Goal: Share content: Share content

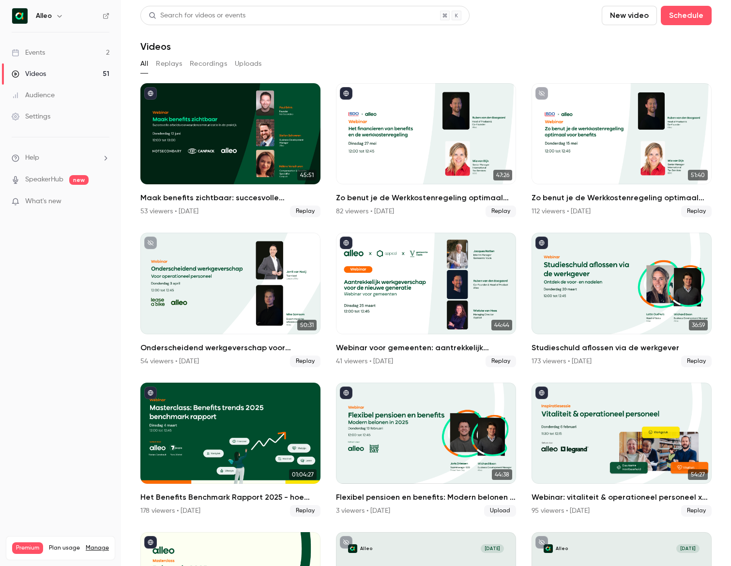
click at [74, 50] on link "Events 2" at bounding box center [60, 52] width 121 height 21
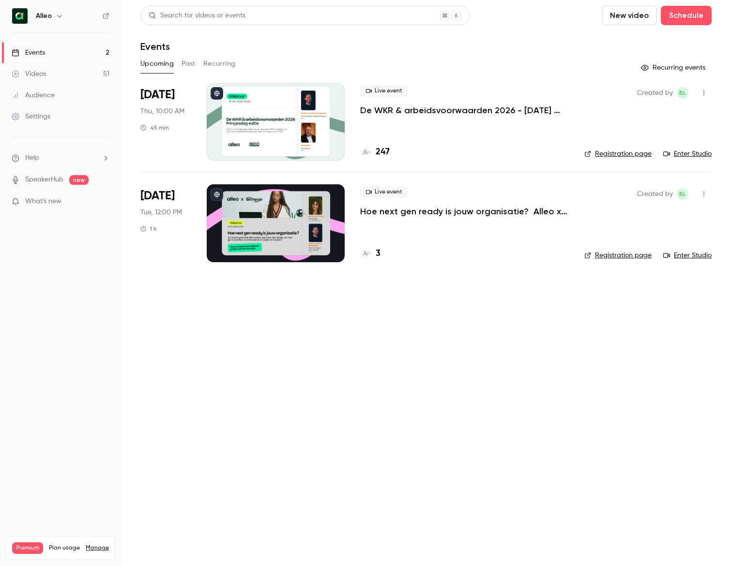
click at [404, 111] on p "De WKR & arbeidsvoorwaarden 2026 - [DATE] editie" at bounding box center [464, 111] width 209 height 12
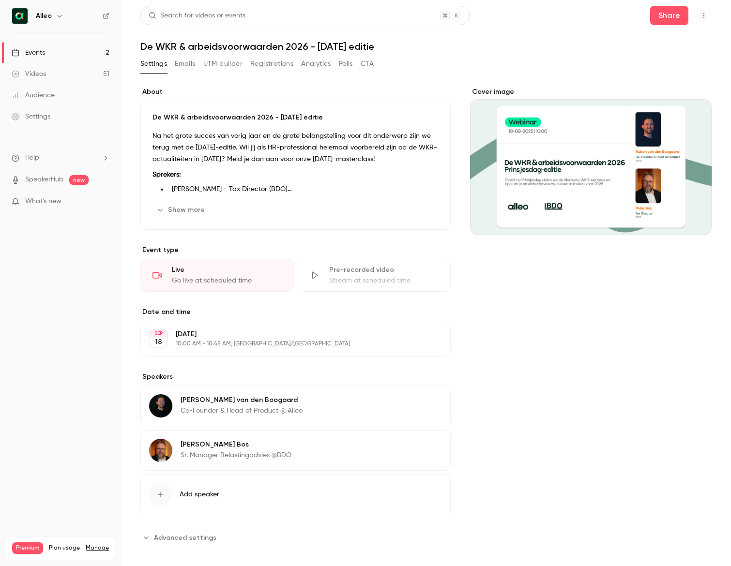
click at [218, 62] on button "UTM builder" at bounding box center [222, 63] width 39 height 15
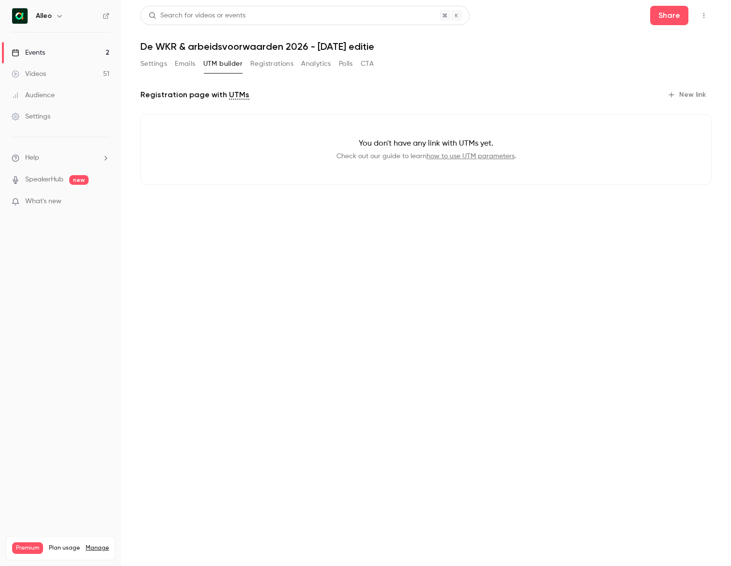
click at [175, 60] on button "Emails" at bounding box center [185, 63] width 20 height 15
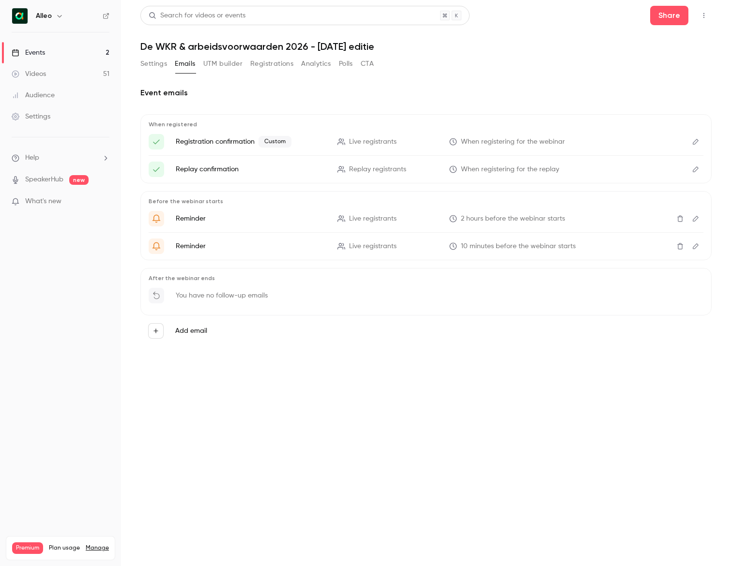
click at [698, 143] on icon "Edit" at bounding box center [696, 141] width 8 height 7
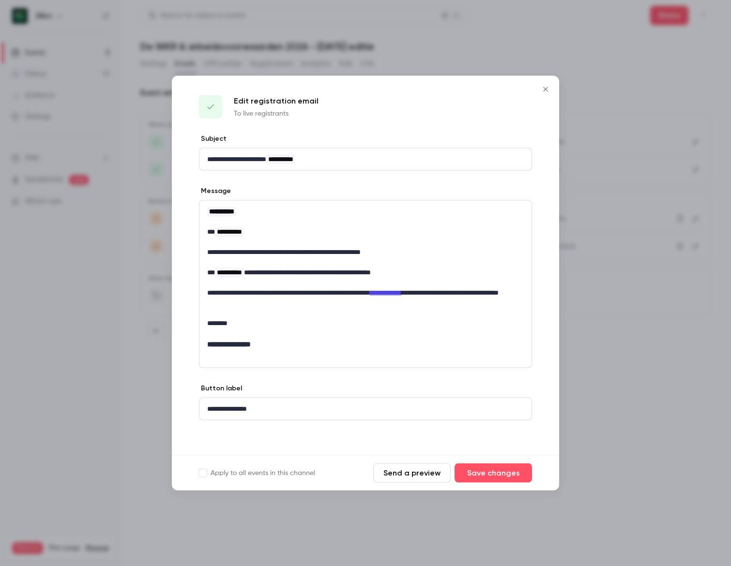
click at [548, 89] on icon "Close" at bounding box center [546, 90] width 12 height 8
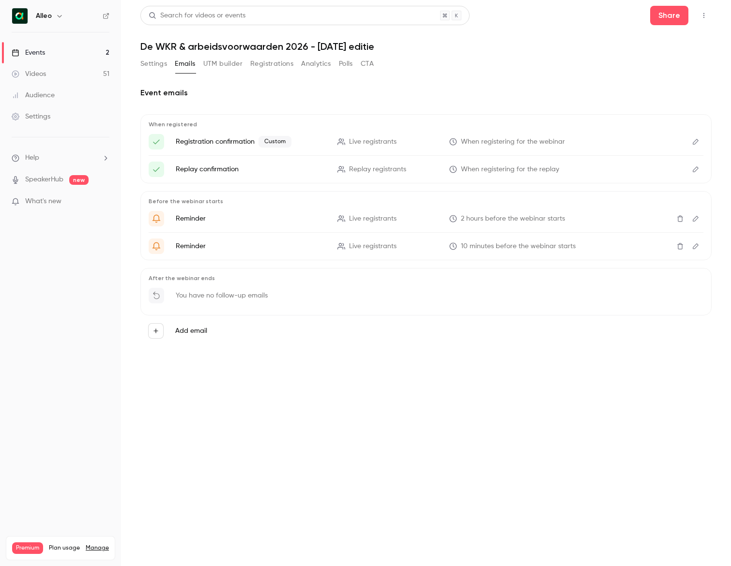
click at [60, 16] on icon "button" at bounding box center [59, 16] width 4 height 2
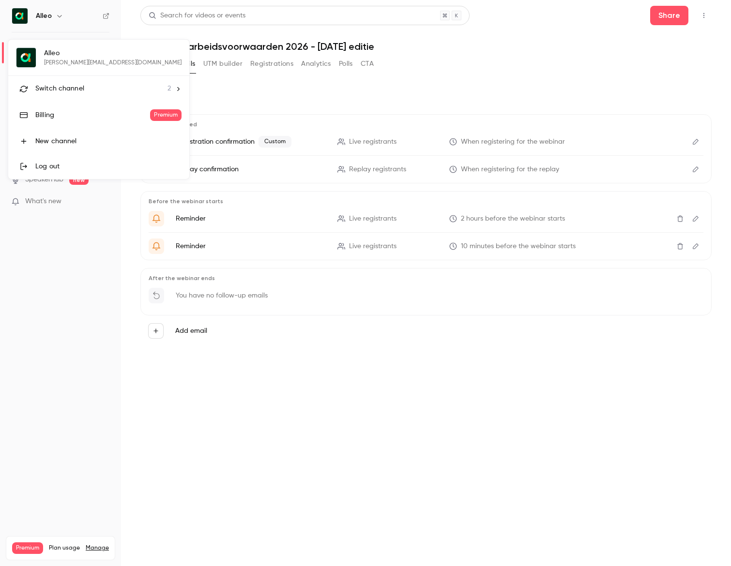
click at [117, 78] on li "Switch channel 2" at bounding box center [98, 89] width 181 height 26
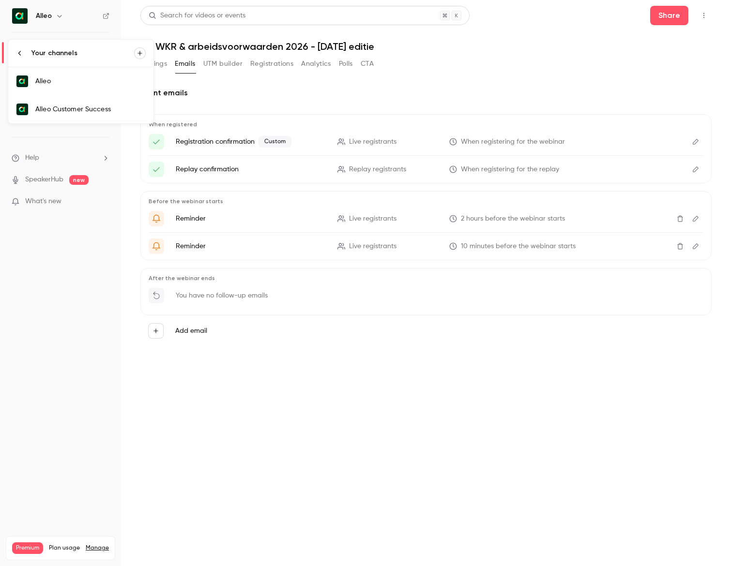
click at [222, 91] on div at bounding box center [365, 283] width 731 height 566
click at [100, 49] on link "Events 2" at bounding box center [60, 52] width 121 height 21
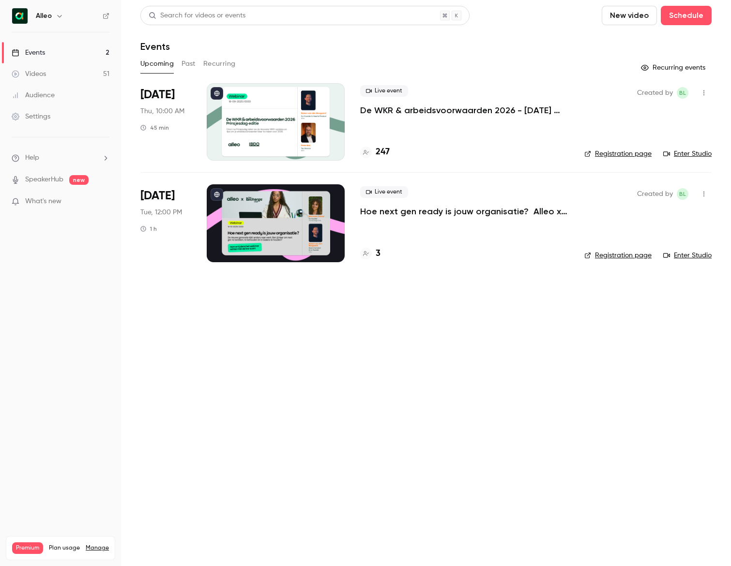
click at [425, 210] on p "Hoe next gen ready is jouw organisatie? Alleo x The Recharge Club" at bounding box center [464, 212] width 209 height 12
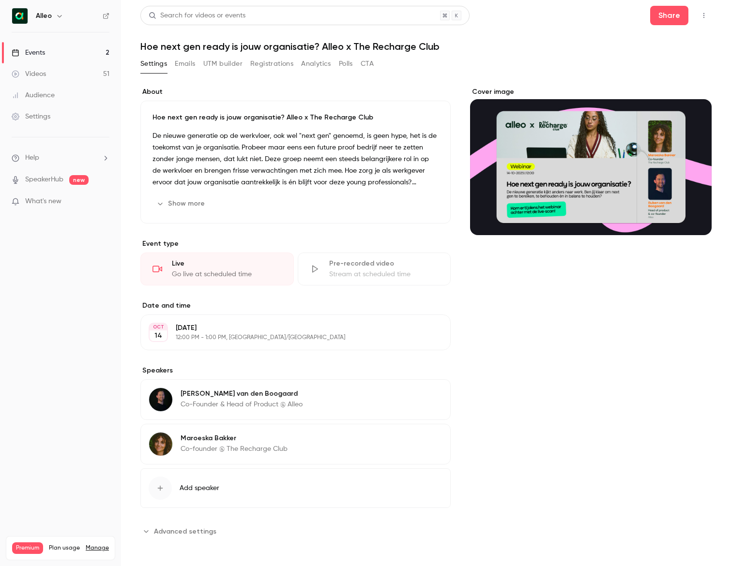
click at [188, 63] on button "Emails" at bounding box center [185, 63] width 20 height 15
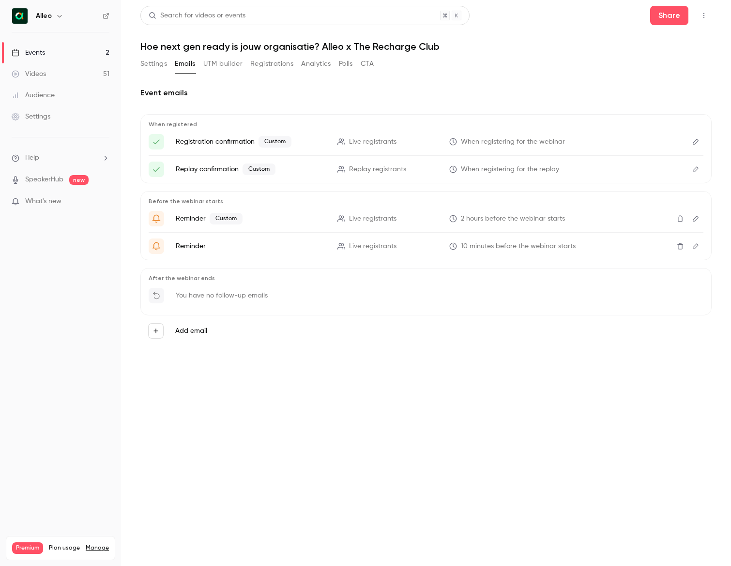
click at [698, 142] on icon "Edit" at bounding box center [696, 141] width 8 height 7
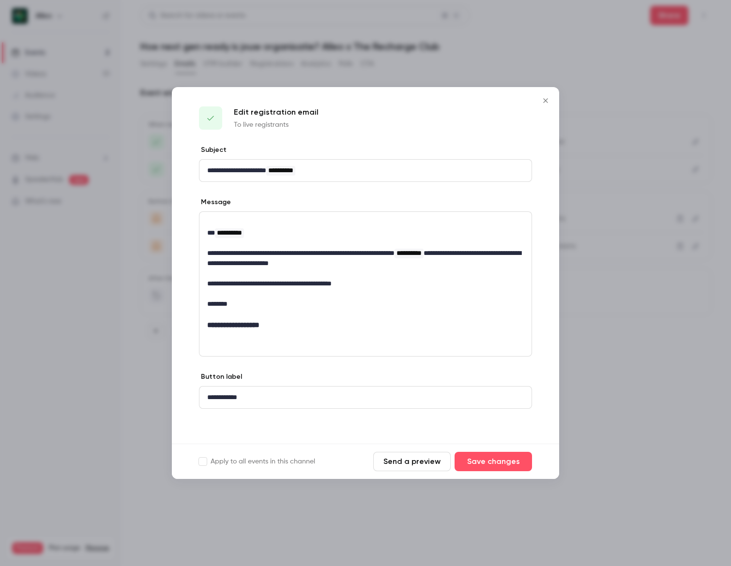
click at [546, 102] on icon "Close" at bounding box center [546, 101] width 12 height 8
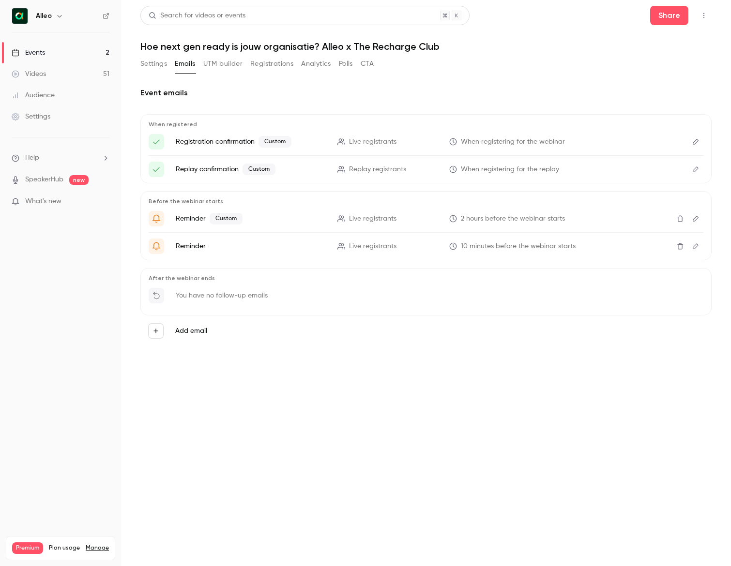
click at [87, 49] on link "Events 2" at bounding box center [60, 52] width 121 height 21
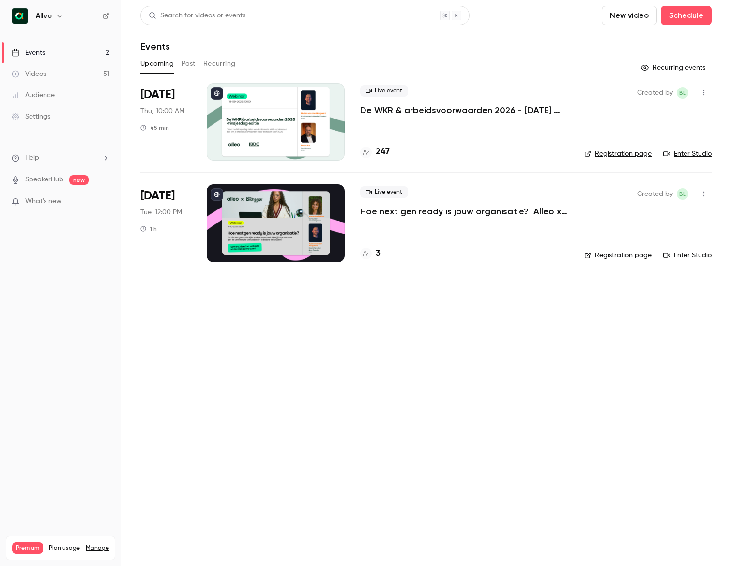
click at [431, 215] on p "Hoe next gen ready is jouw organisatie? Alleo x The Recharge Club" at bounding box center [464, 212] width 209 height 12
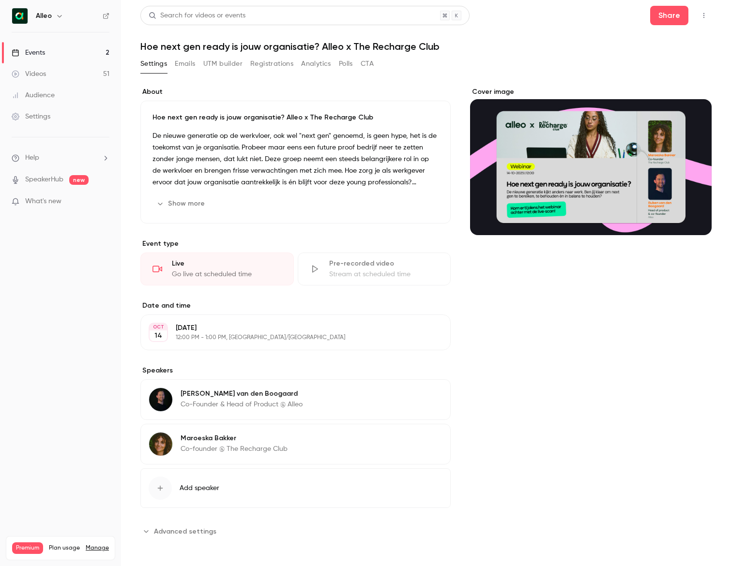
click at [259, 183] on p "De nieuwe generatie op de werkvloer, ook wel "next gen" genoemd, is geen hype, …" at bounding box center [296, 159] width 286 height 58
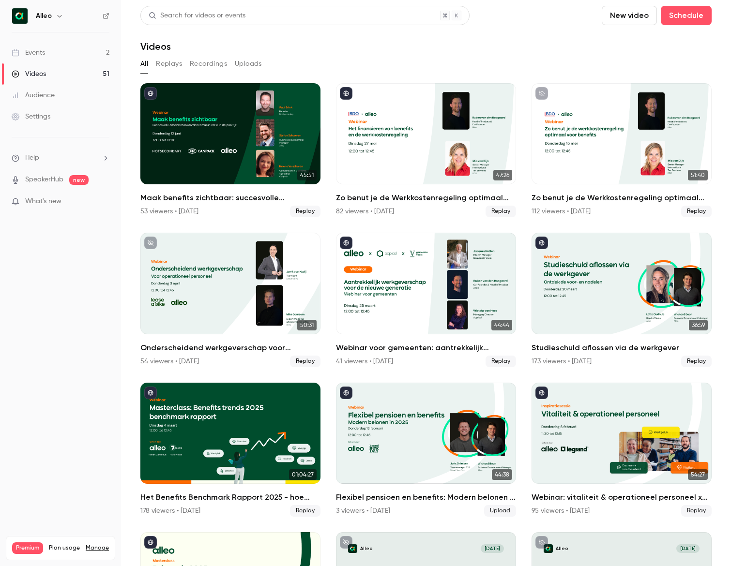
click at [62, 49] on link "Events 2" at bounding box center [60, 52] width 121 height 21
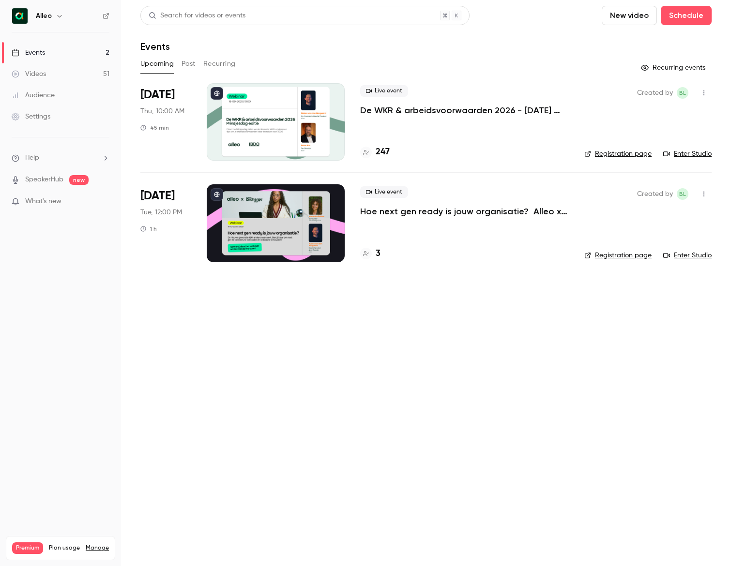
click at [412, 214] on p "Hoe next gen ready is jouw organisatie? Alleo x The Recharge Club" at bounding box center [464, 212] width 209 height 12
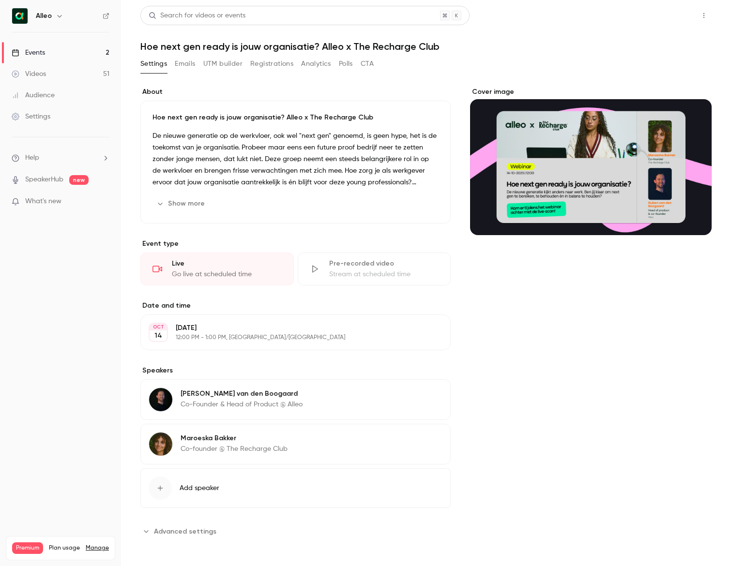
click at [688, 15] on button "Share" at bounding box center [669, 15] width 38 height 19
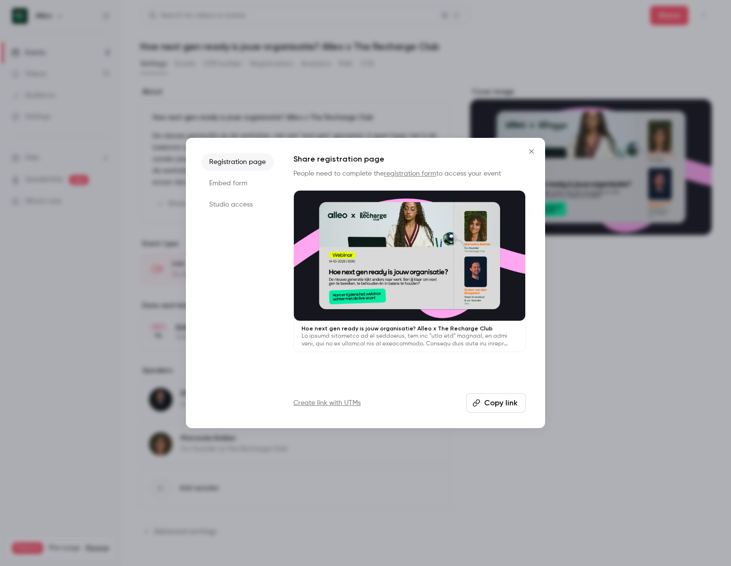
click at [506, 399] on button "Copy link" at bounding box center [496, 403] width 60 height 19
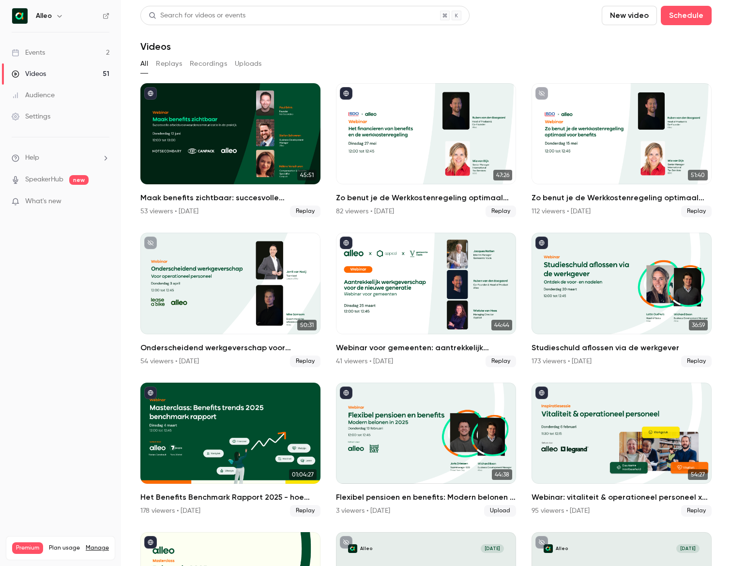
click at [60, 49] on link "Events 2" at bounding box center [60, 52] width 121 height 21
click at [87, 46] on link "Events 2" at bounding box center [60, 52] width 121 height 21
click at [77, 48] on link "Events 2" at bounding box center [60, 52] width 121 height 21
